Goal: Complete application form: Complete application form

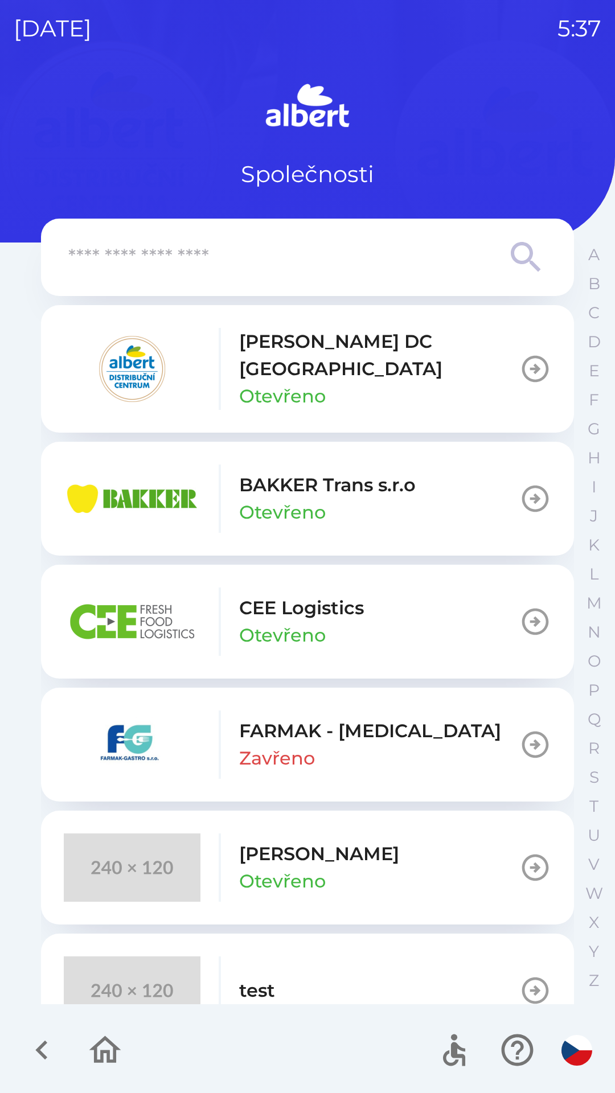
click at [392, 358] on p "[PERSON_NAME] DC [GEOGRAPHIC_DATA]" at bounding box center [379, 355] width 280 height 55
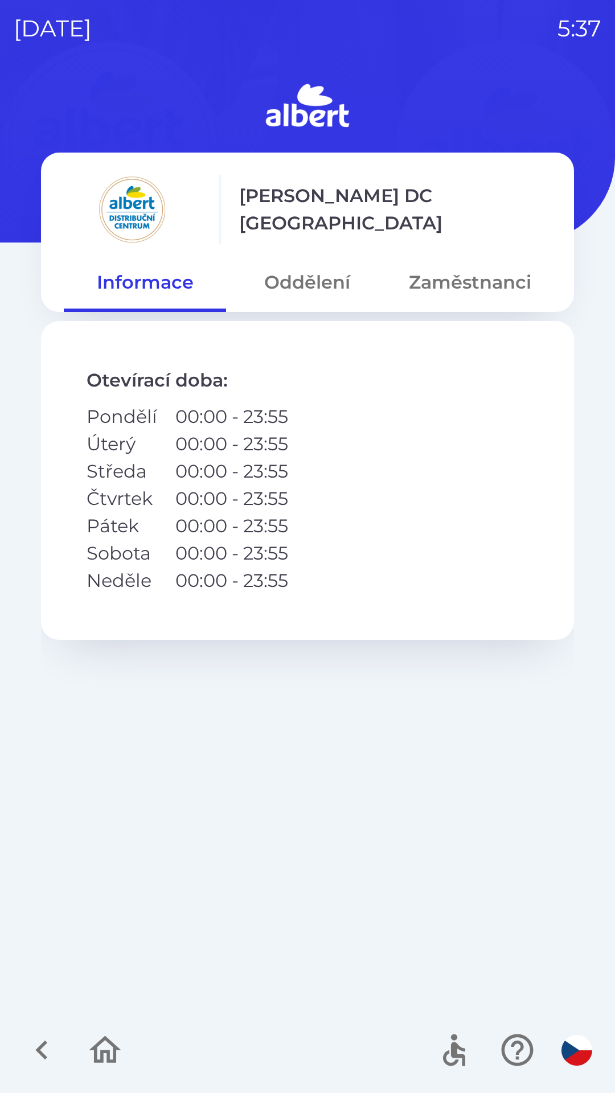
click at [323, 289] on button "Oddělení" at bounding box center [307, 282] width 162 height 41
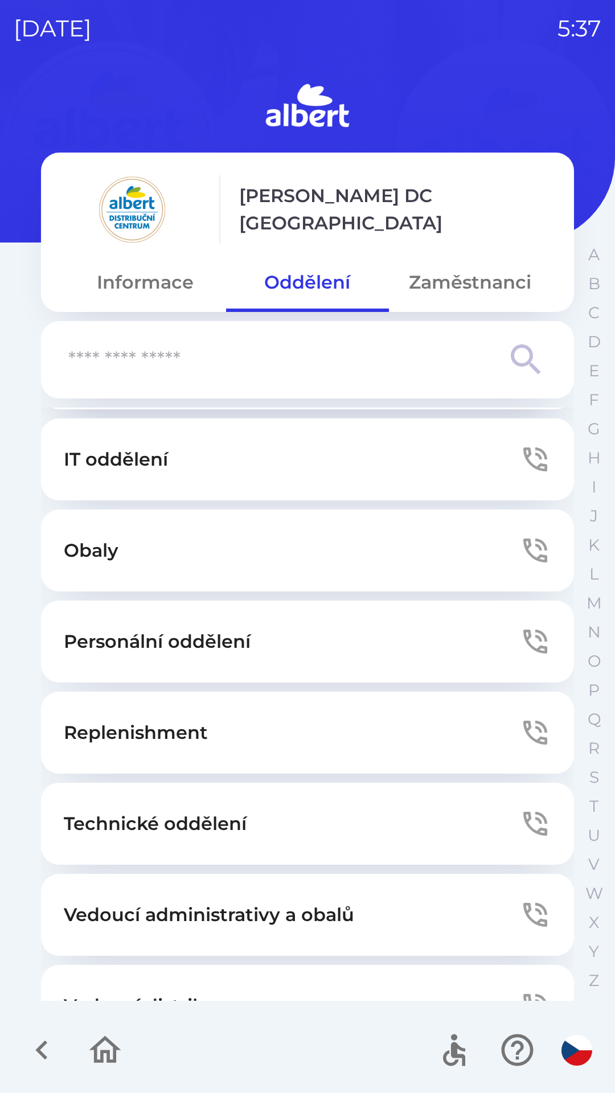
scroll to position [309, 0]
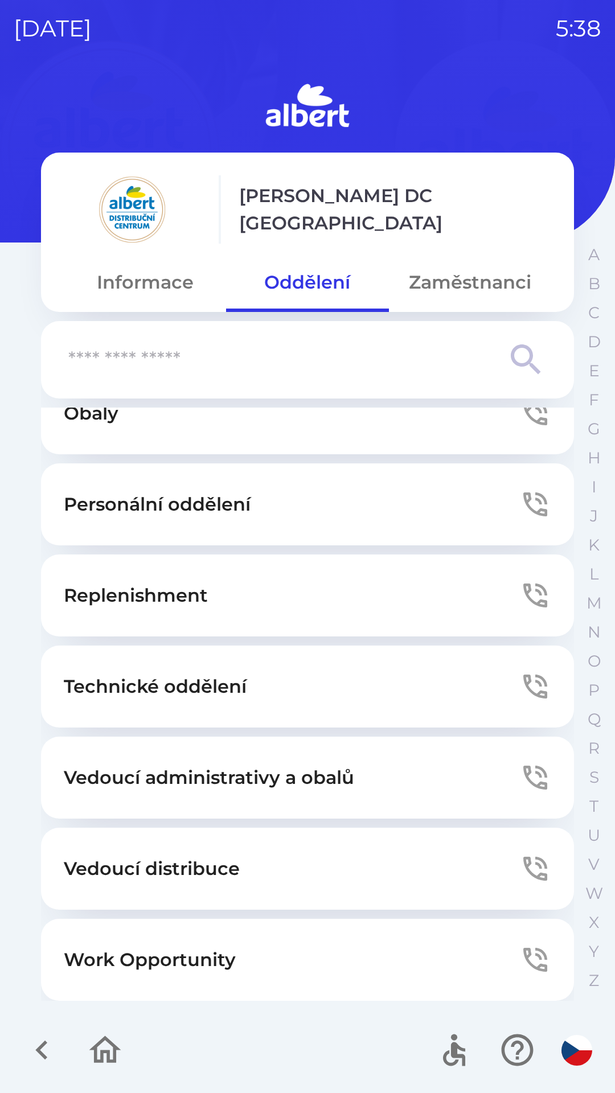
click at [472, 269] on button "Zaměstnanci" at bounding box center [470, 282] width 162 height 41
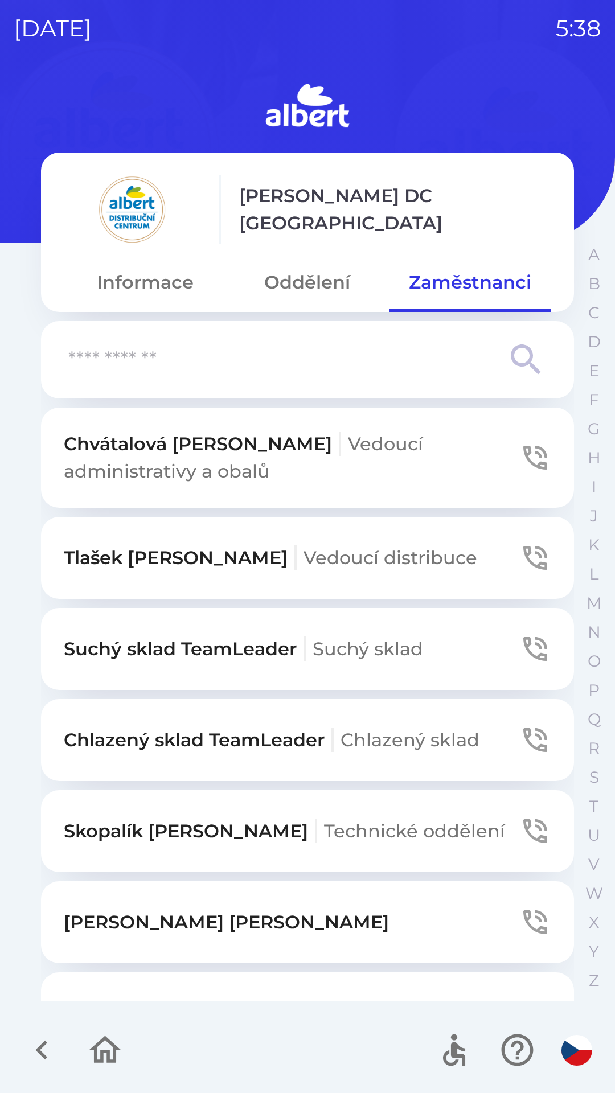
click at [446, 639] on button "Suchý sklad TeamLeader Suchý sklad" at bounding box center [307, 649] width 533 height 82
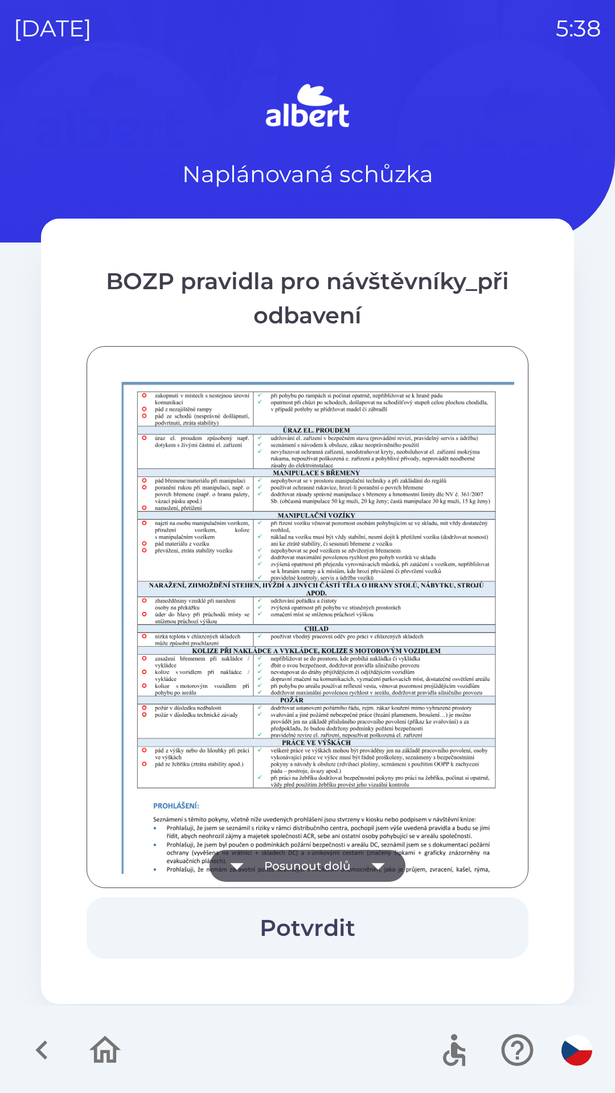
scroll to position [799, 0]
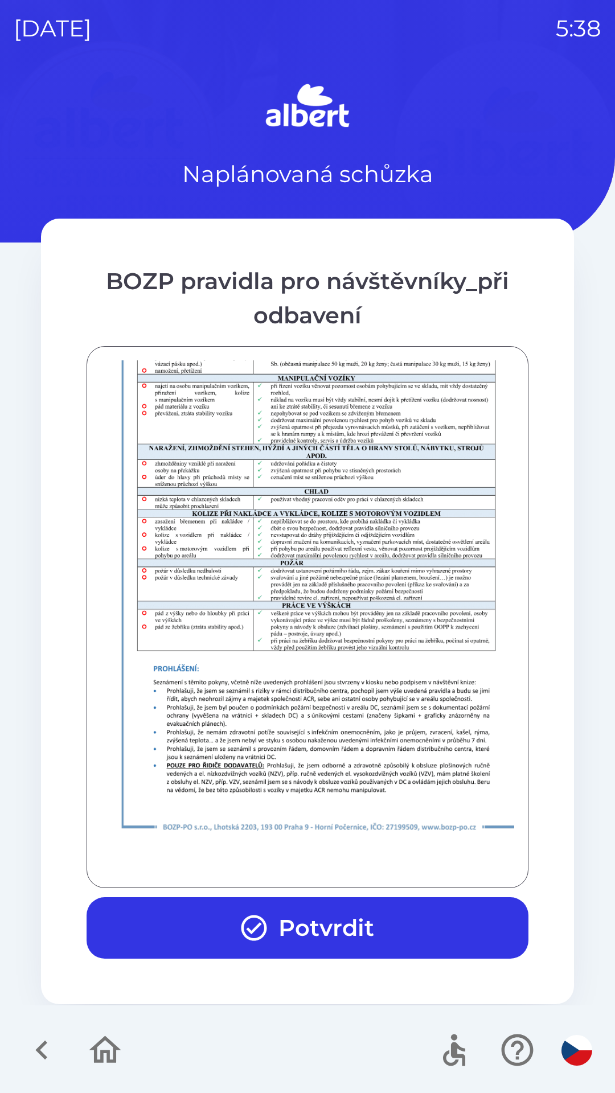
click at [360, 919] on button "Potvrdit" at bounding box center [308, 927] width 442 height 61
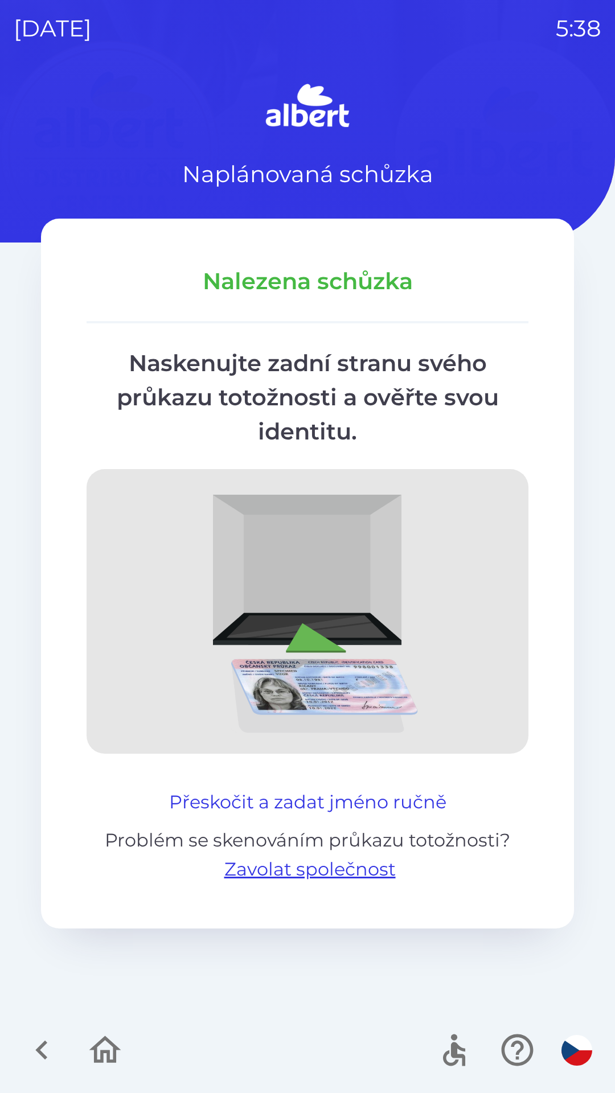
click at [383, 799] on button "Přeskočit a zadat jméno ručně" at bounding box center [308, 801] width 286 height 27
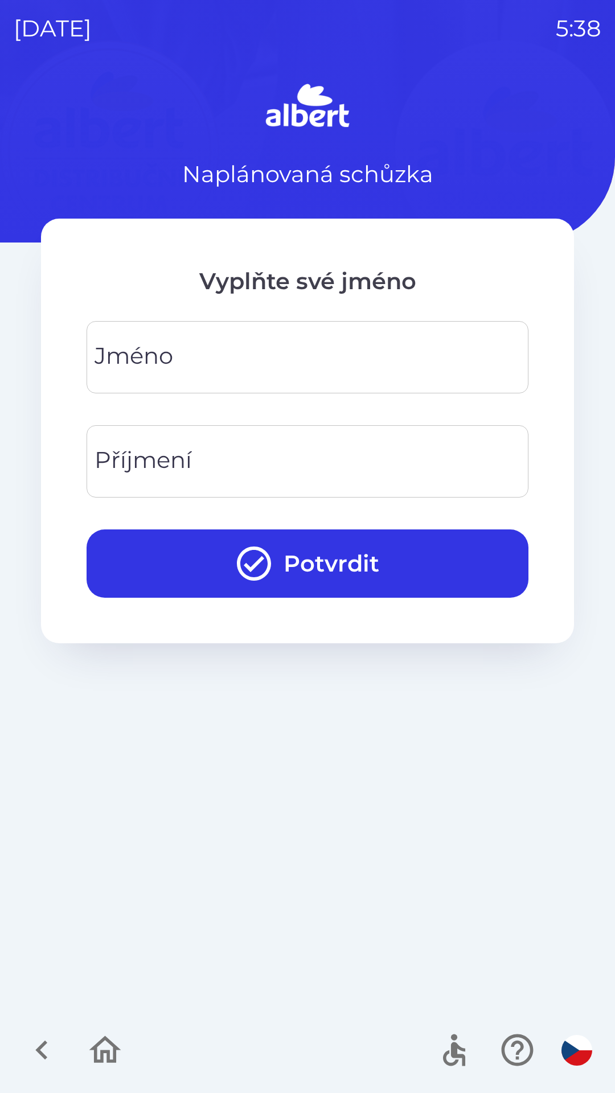
click at [257, 361] on input "Jméno" at bounding box center [307, 357] width 414 height 45
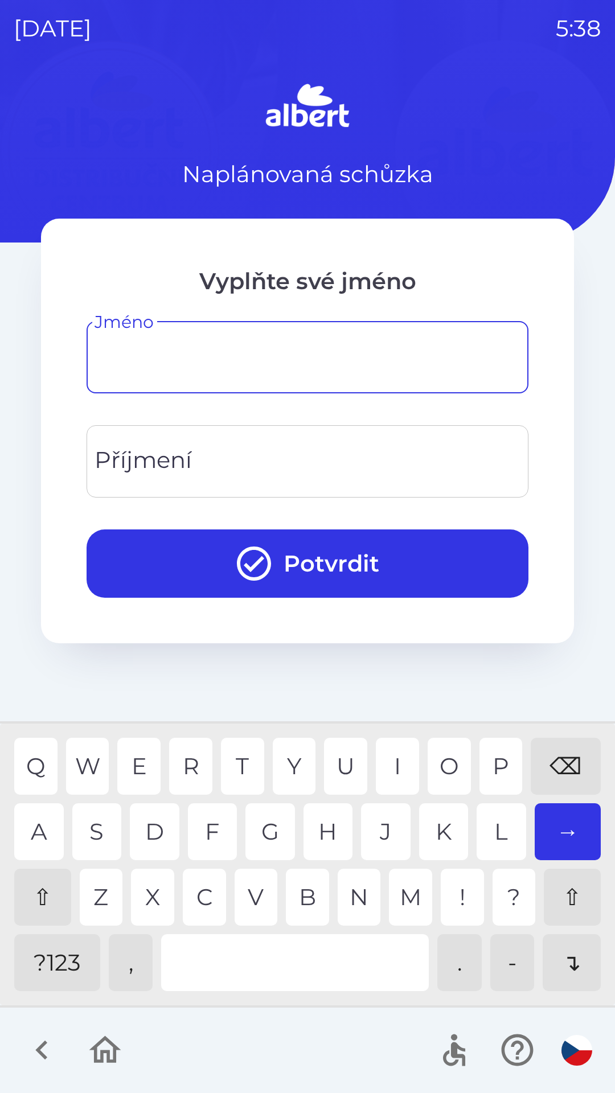
click at [41, 904] on div "⇧" at bounding box center [42, 897] width 57 height 57
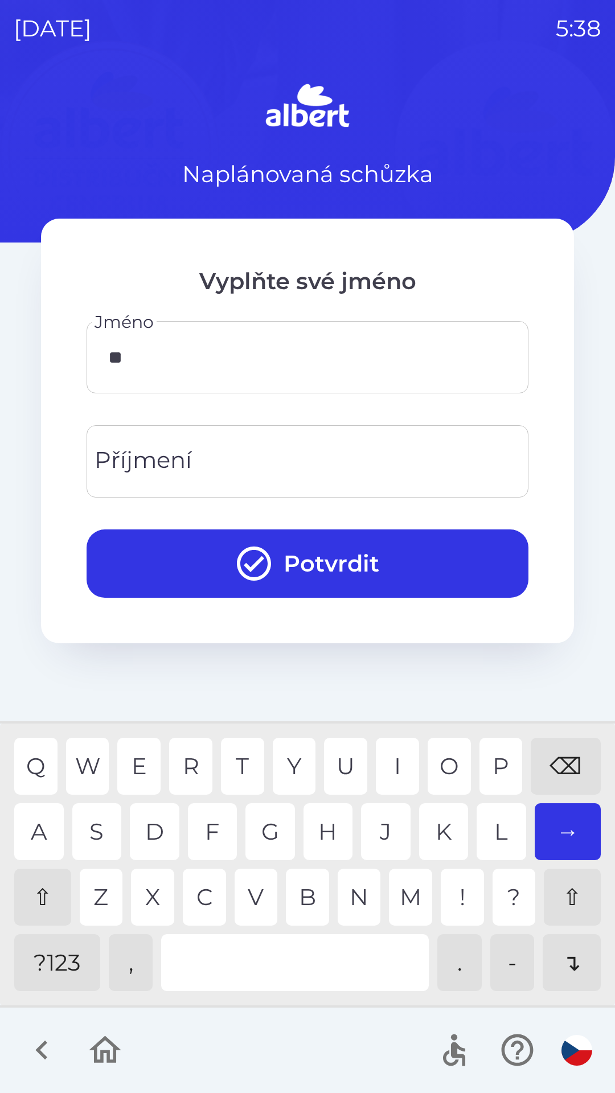
click at [353, 897] on div "N" at bounding box center [359, 897] width 43 height 57
click at [159, 832] on div "D" at bounding box center [155, 831] width 50 height 57
click at [196, 767] on div "R" at bounding box center [190, 766] width 43 height 57
type input "******"
click at [298, 462] on input "Příjmení" at bounding box center [307, 461] width 414 height 45
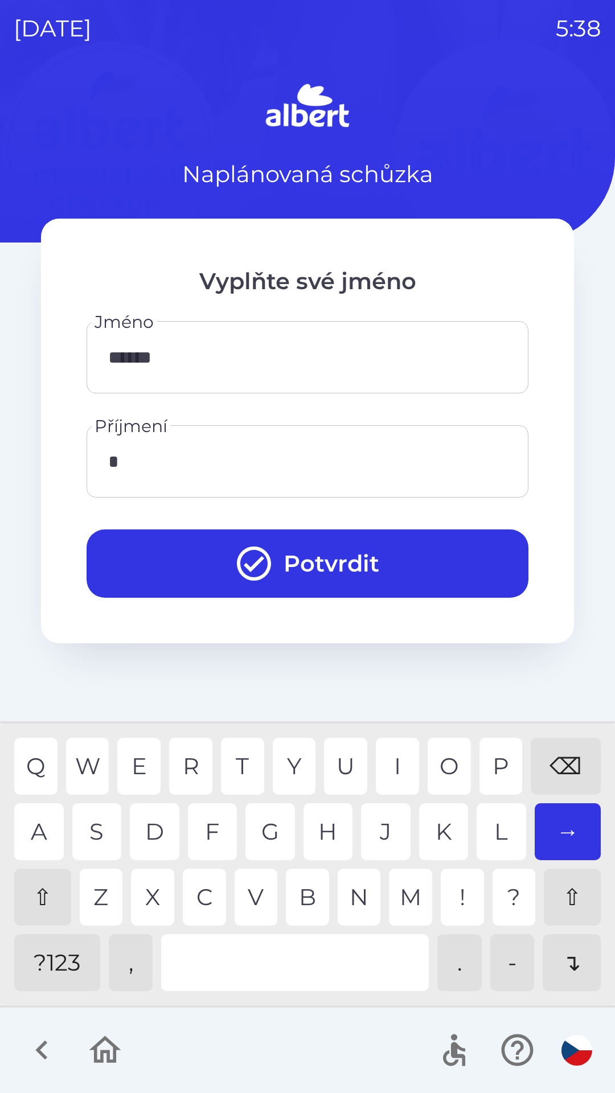
click at [12, 840] on div "Q W E R T Y U I O P ⌫ A S D F G H J K L → ⇧ Z X C V B N M ! ? ⇧ ?123 , . - ↴" at bounding box center [307, 864] width 609 height 276
click at [159, 832] on div "D" at bounding box center [155, 831] width 50 height 57
click at [101, 895] on div "Z" at bounding box center [101, 897] width 43 height 57
click at [337, 766] on div "U" at bounding box center [345, 766] width 43 height 57
type input "********"
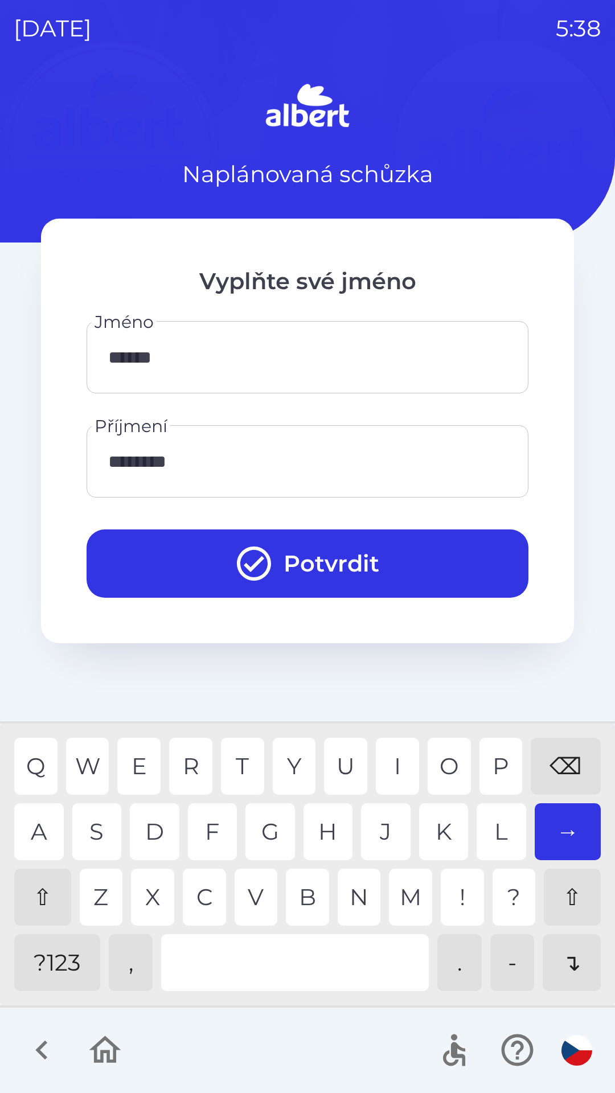
click at [427, 837] on div "K" at bounding box center [444, 831] width 50 height 57
click at [302, 559] on button "Potvrdit" at bounding box center [308, 563] width 442 height 68
